Goal: Transaction & Acquisition: Download file/media

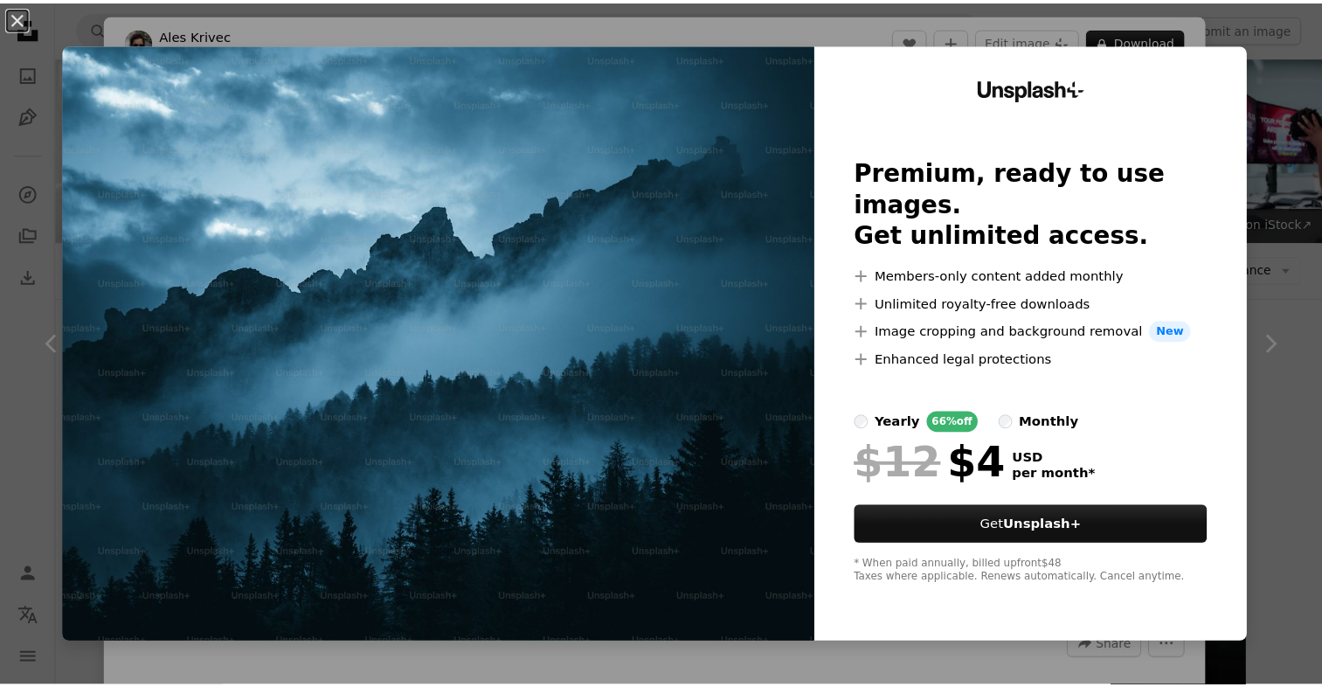
scroll to position [1013, 0]
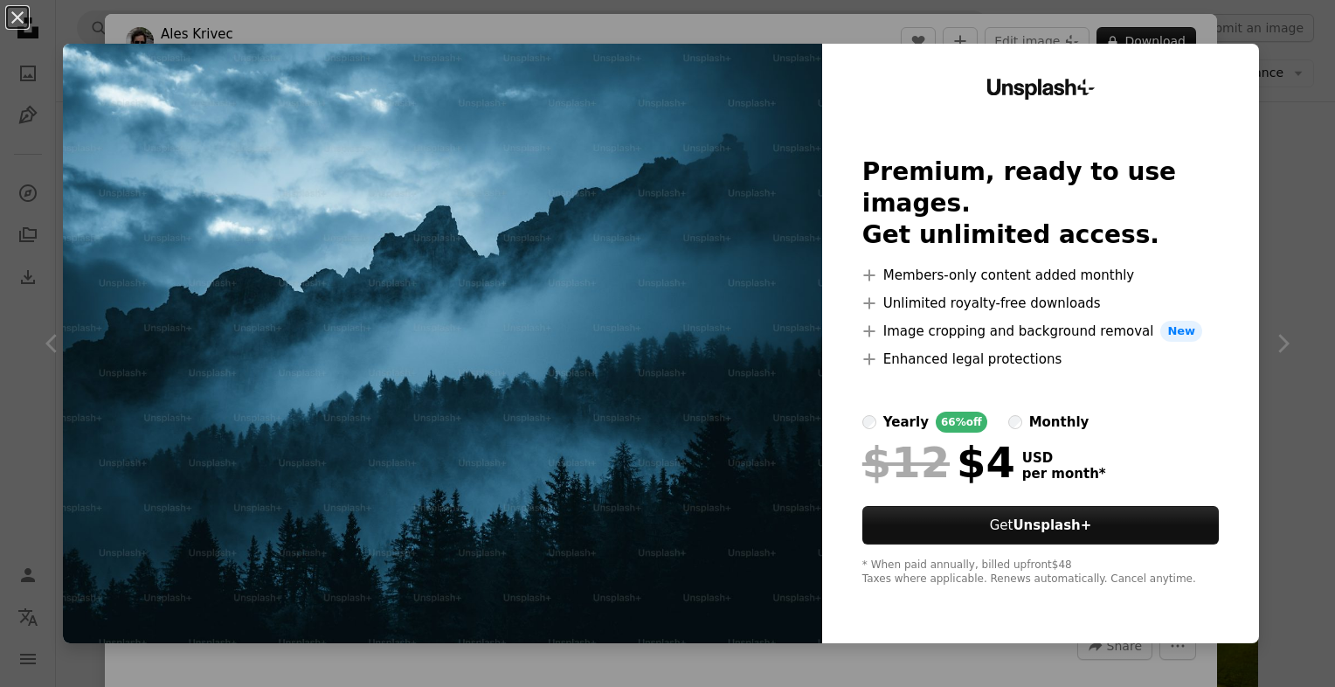
click at [1301, 124] on div "An X shape Unsplash+ Premium, ready to use images. Get unlimited access. A plus…" at bounding box center [667, 343] width 1335 height 687
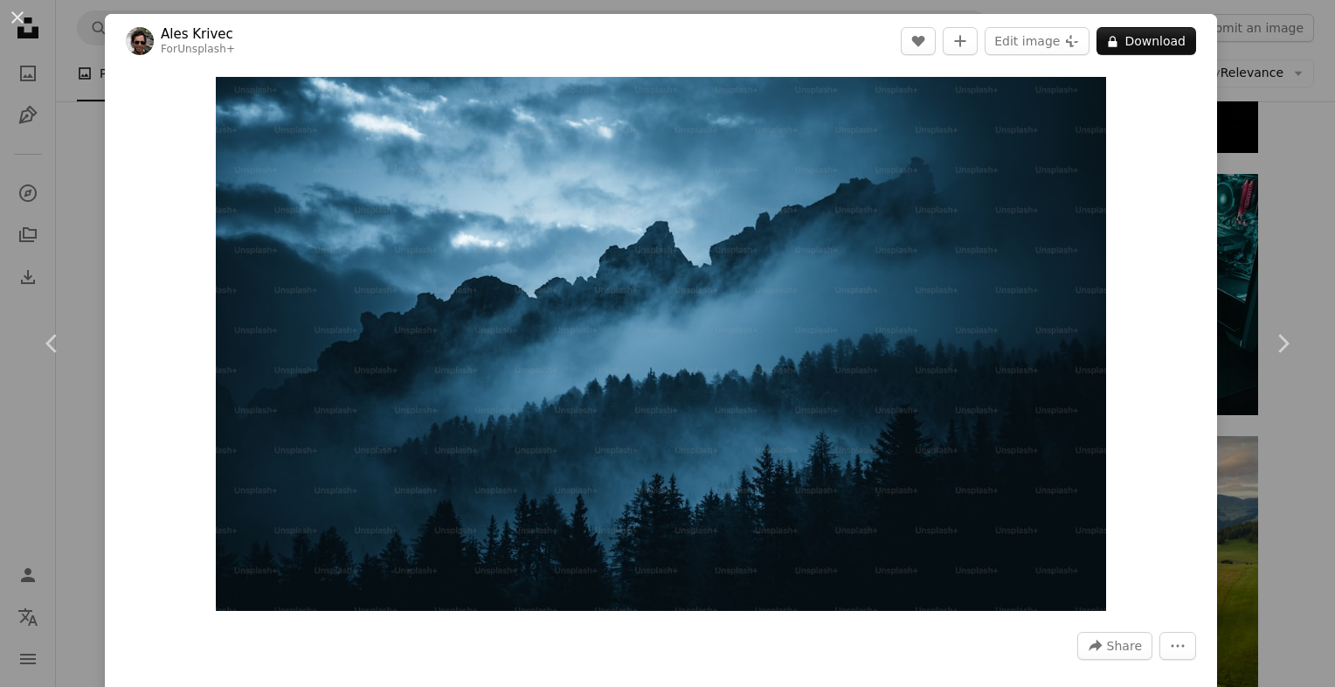
click at [1243, 124] on div "An X shape Chevron left Chevron right Ales Krivec For Unsplash+ A heart A plus …" at bounding box center [667, 343] width 1335 height 687
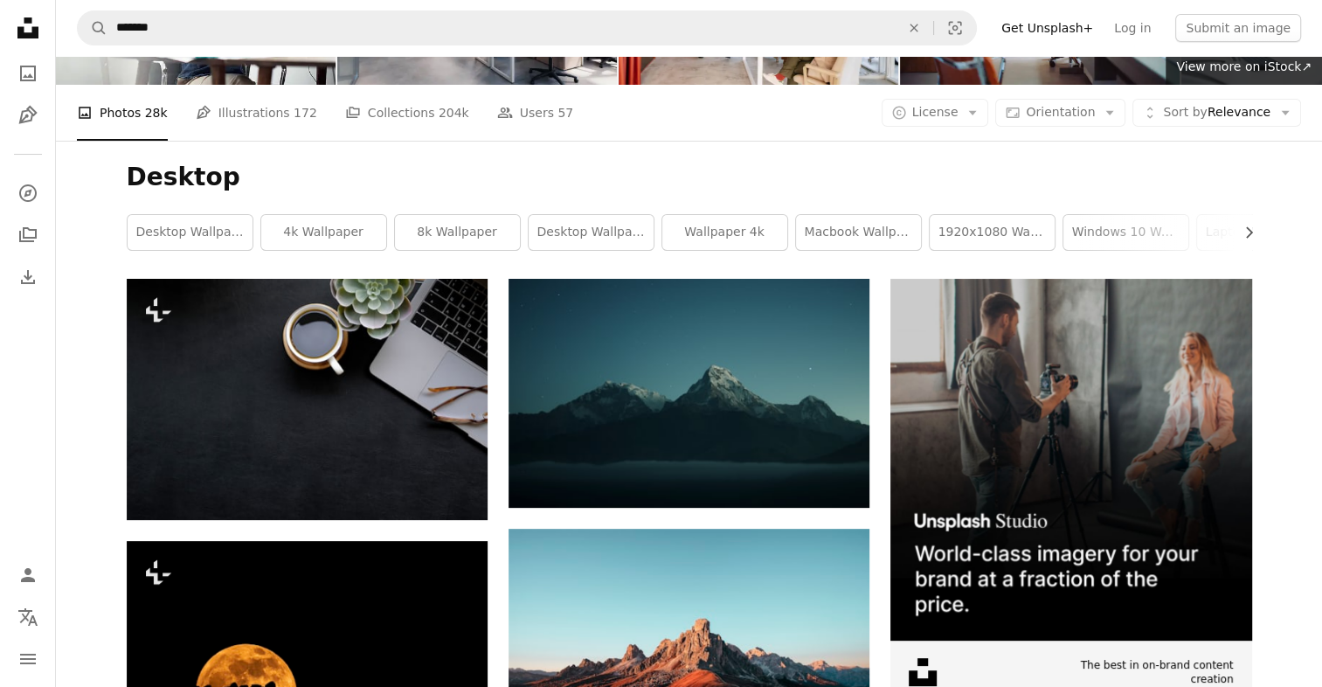
scroll to position [154, 0]
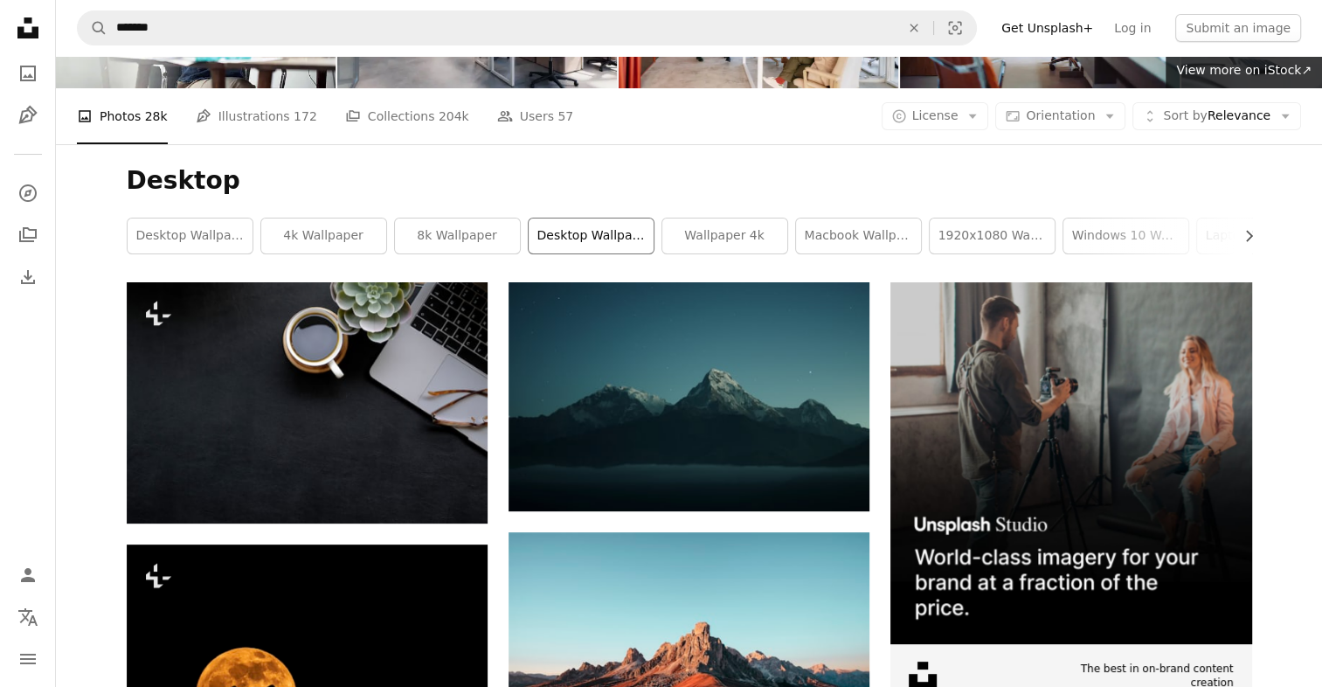
click at [566, 222] on link "desktop wallpapers" at bounding box center [591, 235] width 125 height 35
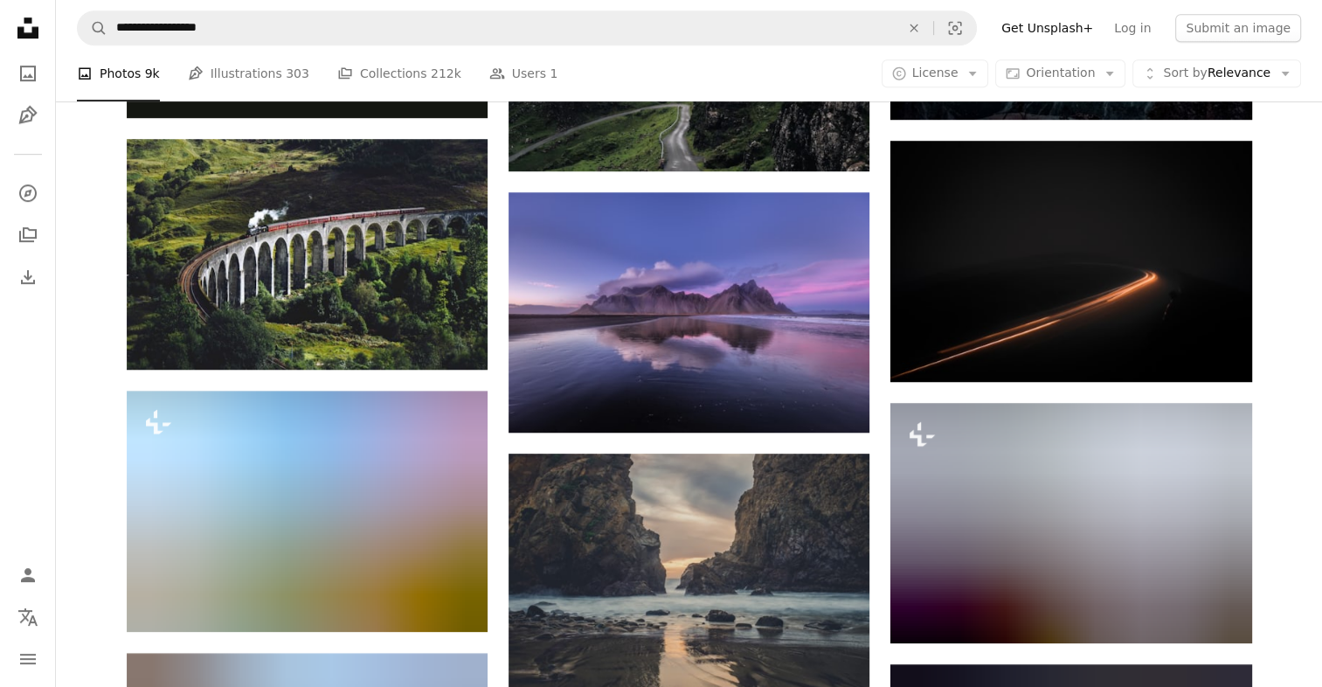
scroll to position [1051, 0]
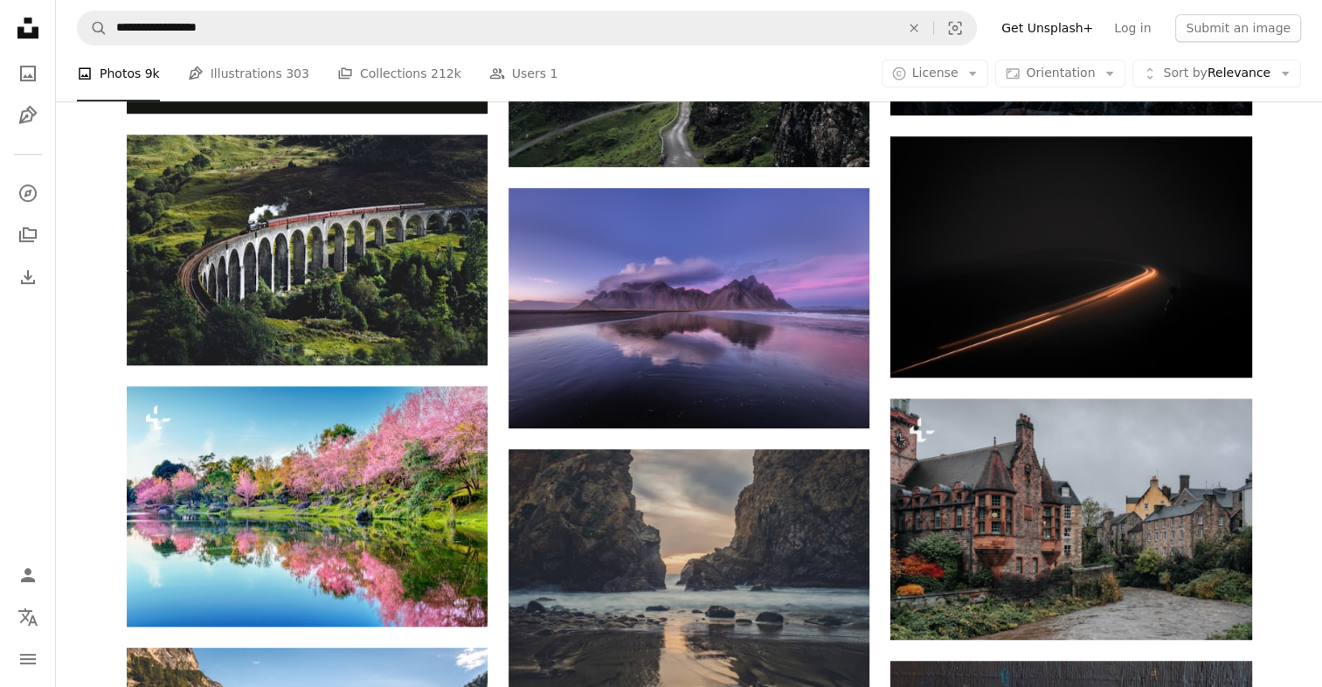
drag, startPoint x: 1317, startPoint y: 253, endPoint x: 1315, endPoint y: 305, distance: 51.6
click at [1315, 305] on div "Plus sign for Unsplash+ A heart A plus sign [PERSON_NAME] For Unsplash+ A lock …" at bounding box center [689, 529] width 1266 height 2289
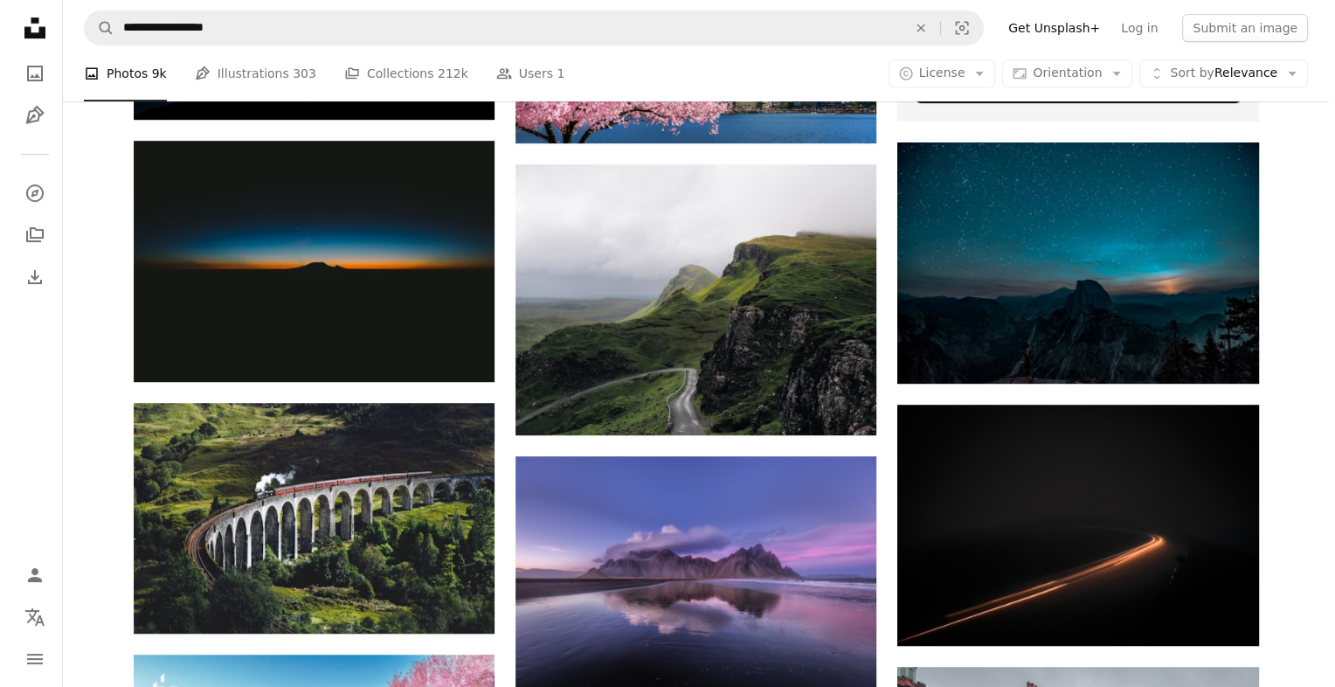
scroll to position [741, 0]
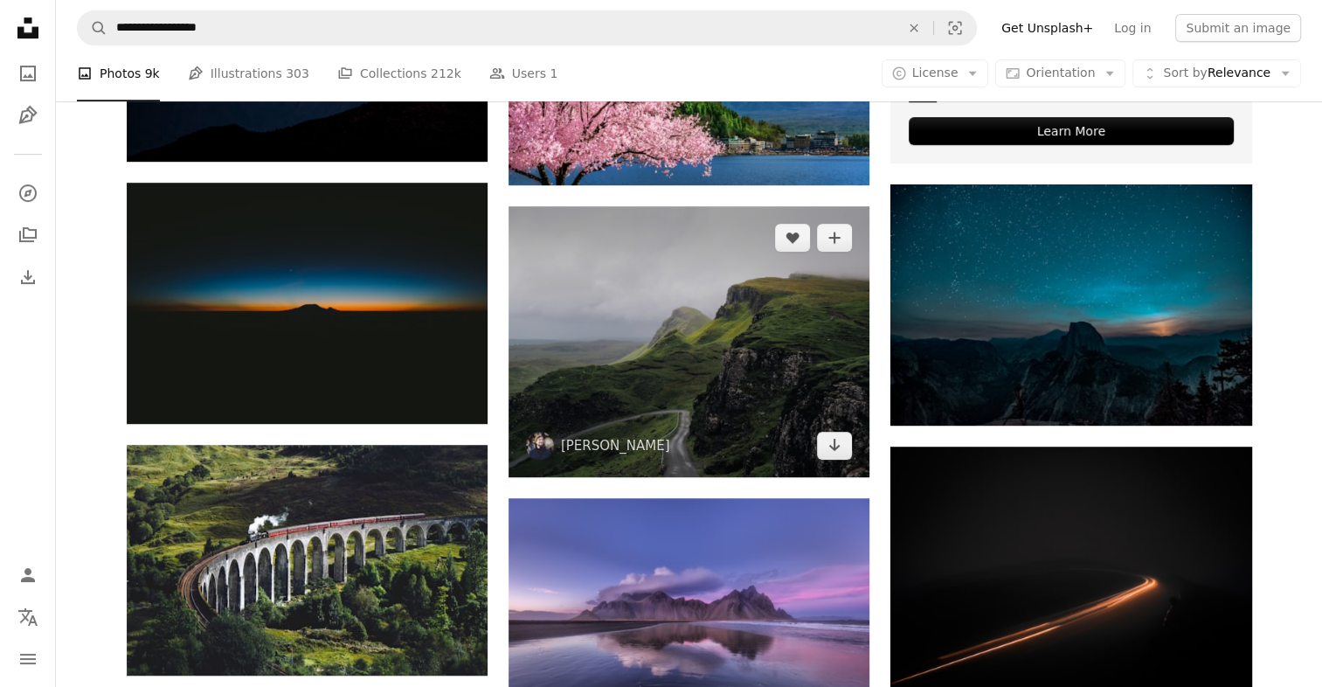
click at [587, 352] on img at bounding box center [688, 341] width 361 height 271
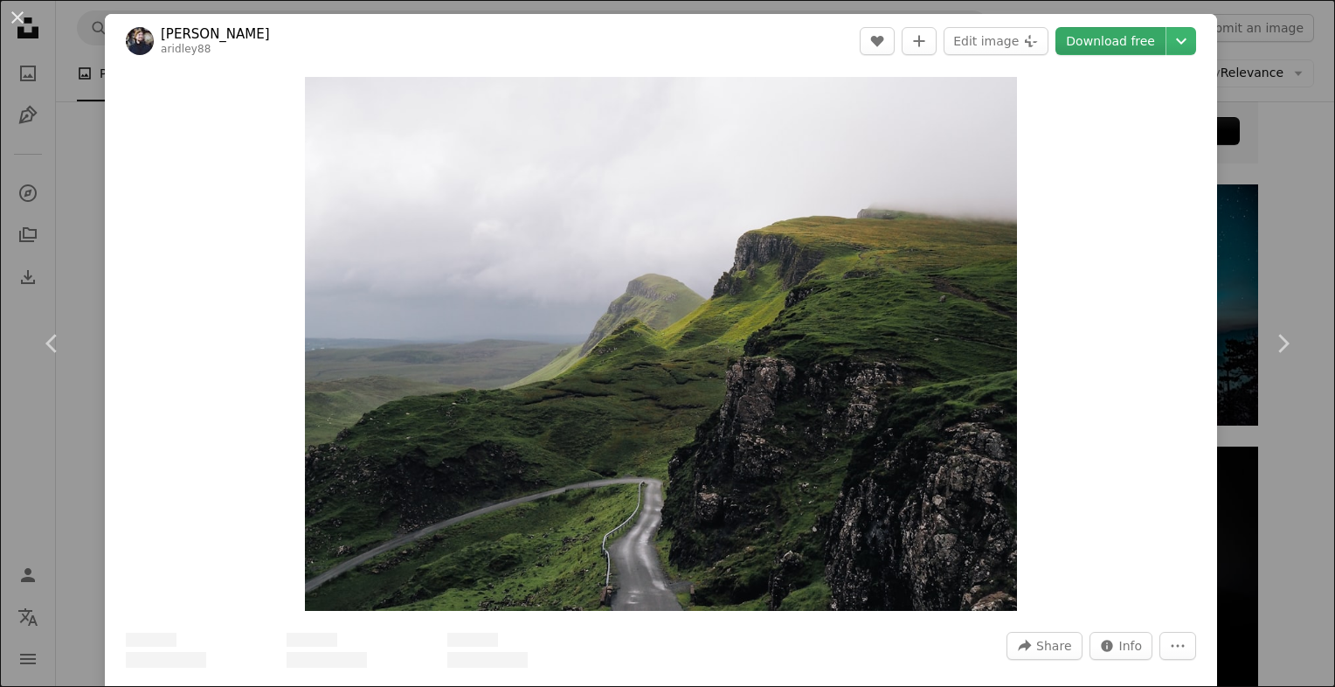
click at [1071, 35] on link "Download free" at bounding box center [1110, 41] width 110 height 28
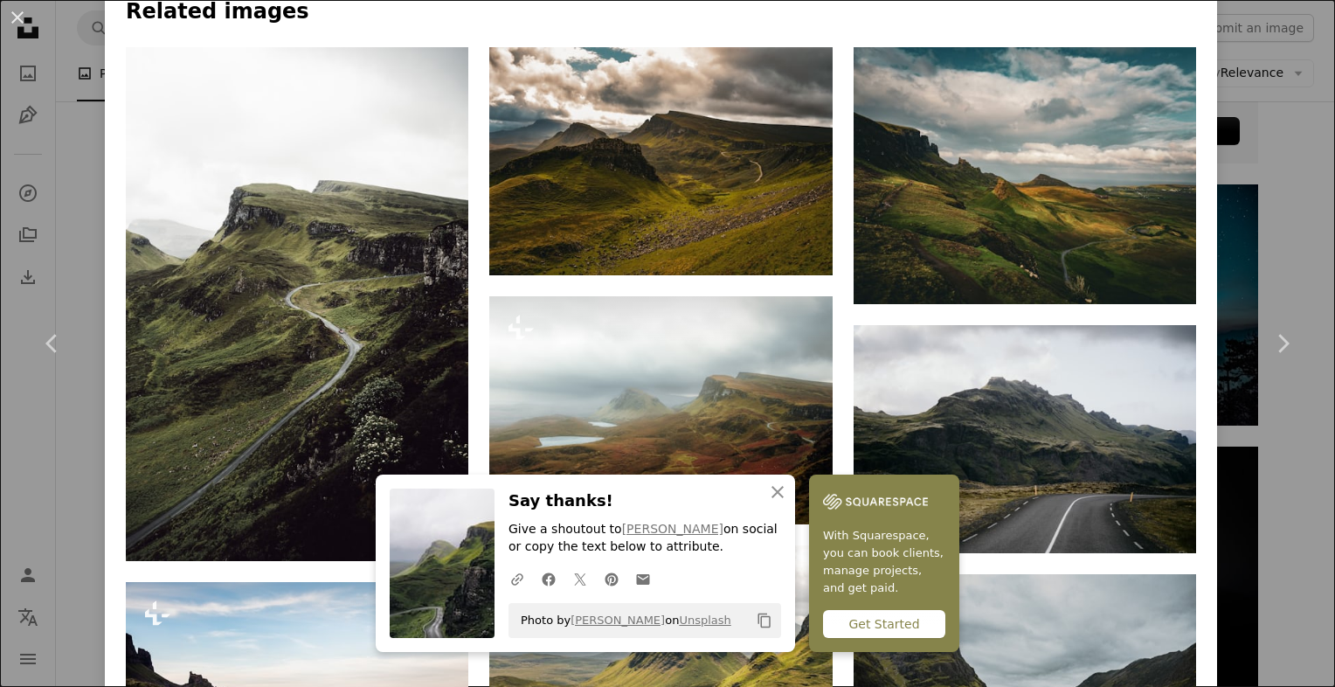
scroll to position [1516, 0]
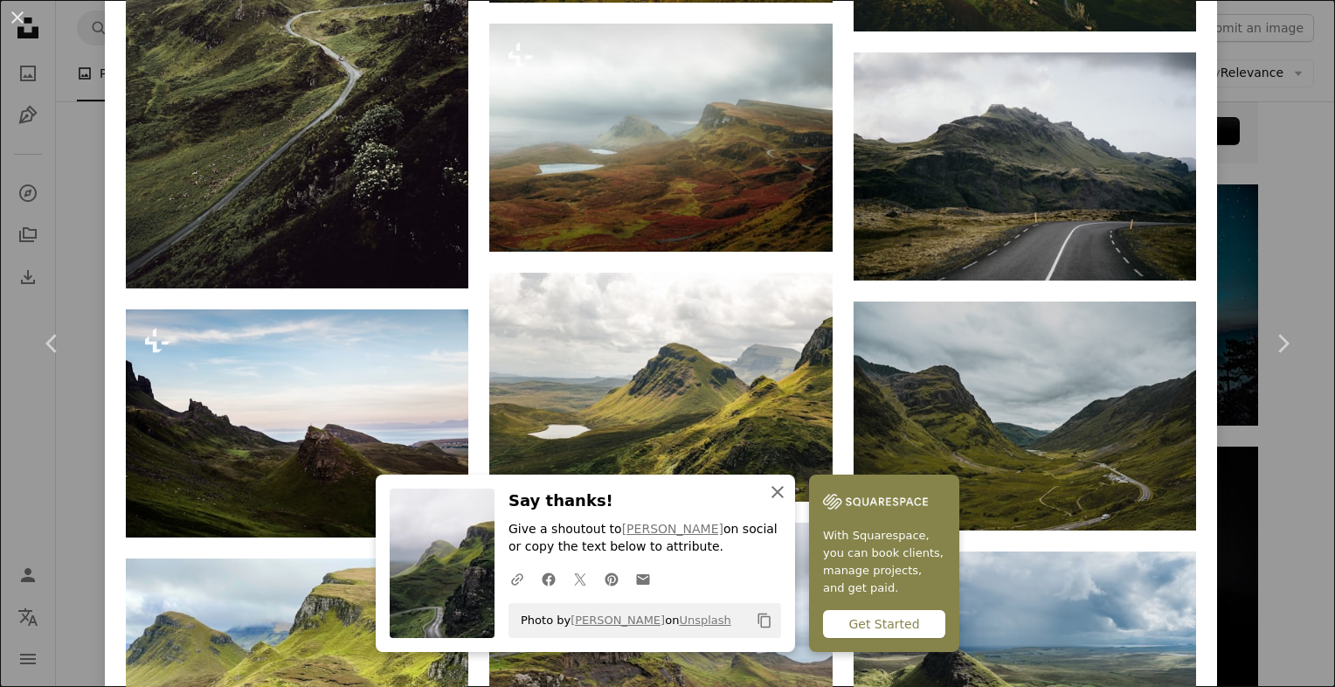
click at [767, 492] on icon "An X shape" at bounding box center [777, 491] width 21 height 21
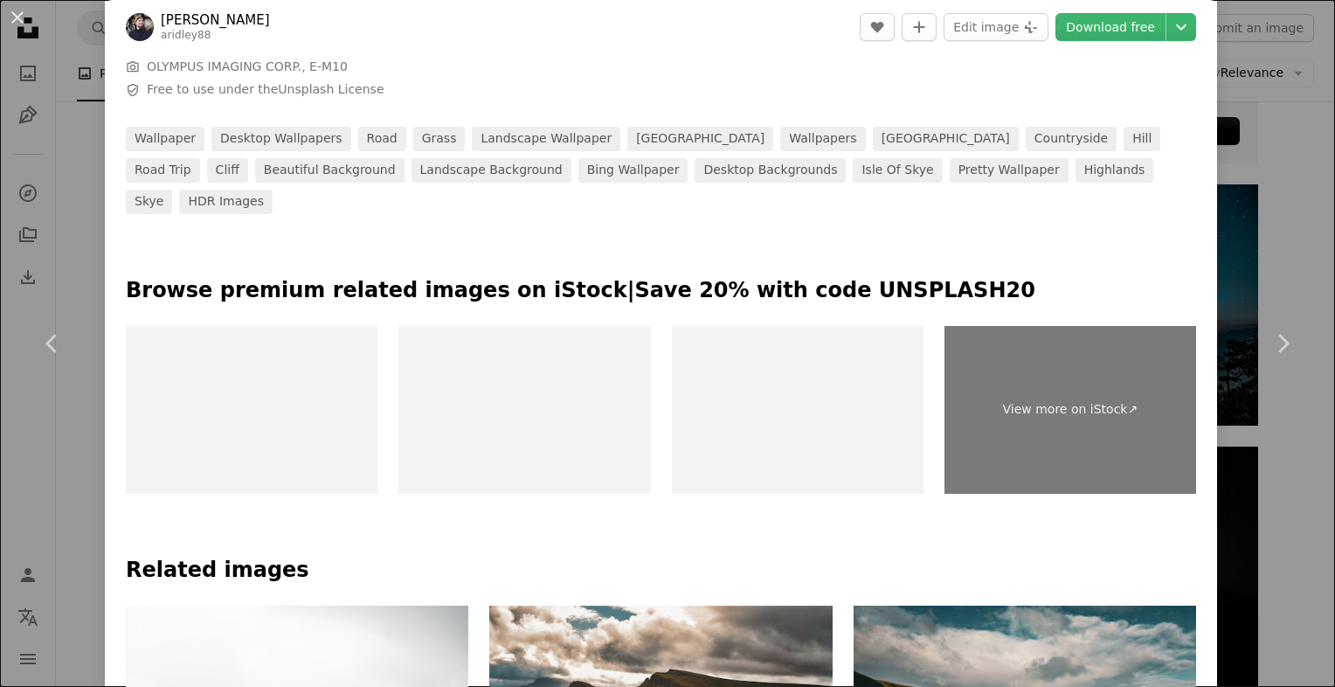
scroll to position [384, 0]
